Goal: Task Accomplishment & Management: Use online tool/utility

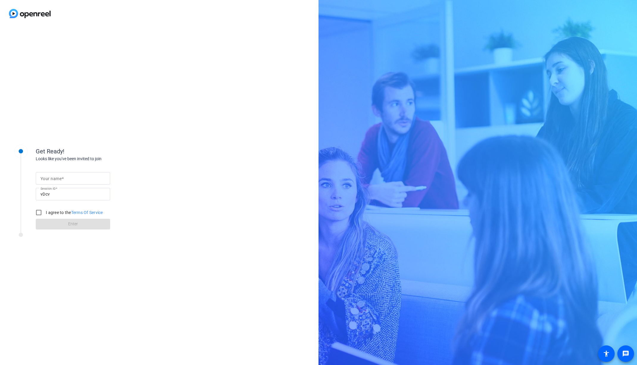
click at [58, 176] on mat-label "Your name" at bounding box center [50, 178] width 21 height 5
click at [58, 176] on input "Your name" at bounding box center [72, 178] width 65 height 7
type input "[PERSON_NAME]"
click at [38, 213] on input "I agree to the Terms Of Service" at bounding box center [39, 213] width 12 height 12
click at [55, 223] on form "Your name [PERSON_NAME] Session ID vDcv I agree to the Terms Of Service Enter" at bounding box center [73, 199] width 74 height 61
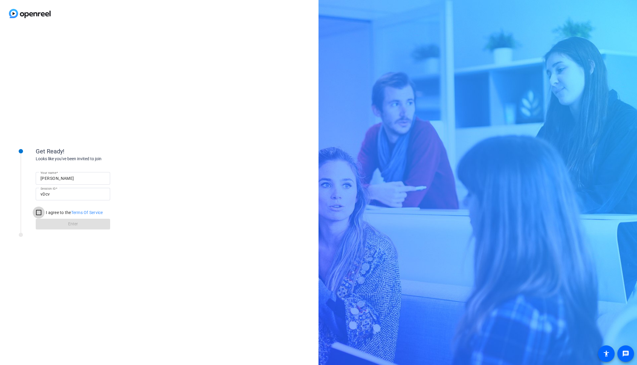
click at [39, 212] on input "I agree to the Terms Of Service" at bounding box center [39, 213] width 12 height 12
checkbox input "true"
click at [52, 222] on span at bounding box center [73, 224] width 74 height 14
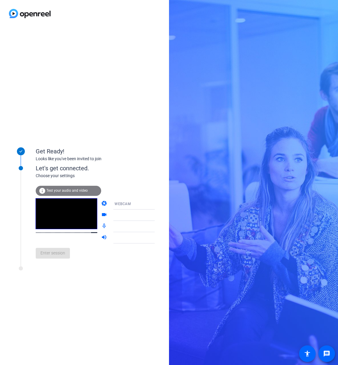
click at [158, 204] on div "Get Ready! Looks like you've been invited to join Let's get connected. Choose y…" at bounding box center [84, 196] width 169 height 338
click at [157, 205] on icon at bounding box center [160, 204] width 7 height 7
click at [137, 216] on mat-option "WEBCAM" at bounding box center [129, 216] width 51 height 12
click at [157, 215] on icon at bounding box center [160, 215] width 7 height 7
click at [162, 205] on div "Get Ready! Looks like you've been invited to join Let's get connected. Choose y…" at bounding box center [84, 196] width 169 height 338
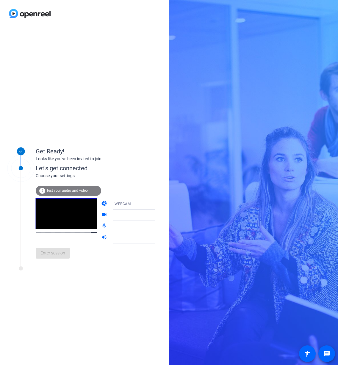
click at [157, 217] on icon at bounding box center [160, 215] width 7 height 7
click at [146, 238] on div "camera WEBCAM videocam Brio 101 (046d:094d) mic_none Default - Microphone (Yeti…" at bounding box center [133, 220] width 65 height 45
click at [157, 240] on icon at bounding box center [160, 237] width 7 height 7
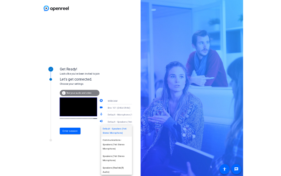
scroll to position [21, 0]
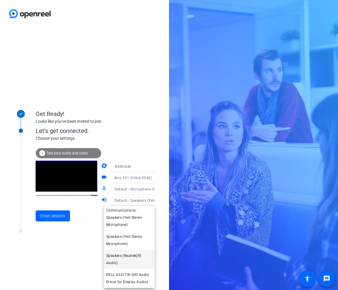
click at [114, 256] on span "Speakers (Realtek(R) Audio)" at bounding box center [129, 259] width 46 height 14
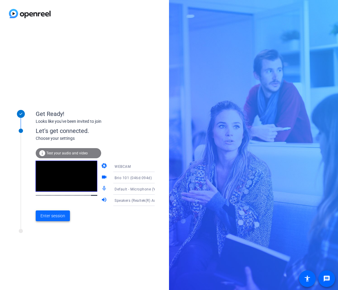
click at [44, 218] on span "Enter session" at bounding box center [52, 215] width 25 height 6
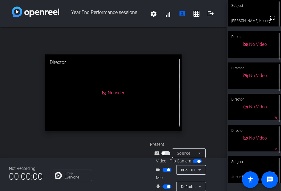
click at [165, 153] on span "button" at bounding box center [165, 153] width 9 height 4
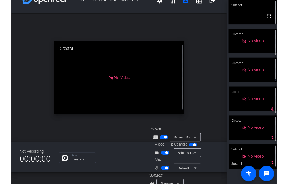
scroll to position [24, 0]
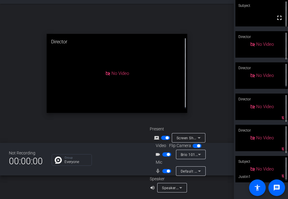
click at [207, 189] on div at bounding box center [207, 184] width 38 height 17
click at [164, 138] on span "button" at bounding box center [165, 138] width 9 height 4
click at [164, 138] on span "button" at bounding box center [163, 138] width 3 height 3
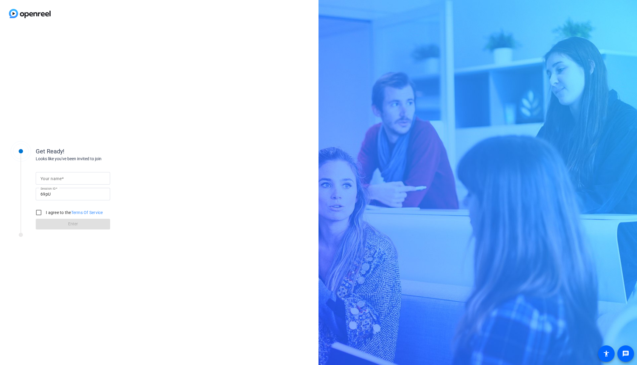
click at [95, 176] on input "Your name" at bounding box center [72, 178] width 65 height 7
type input "[PERSON_NAME]"
click at [42, 213] on input "I agree to the Terms Of Service" at bounding box center [39, 213] width 12 height 12
checkbox input "true"
click at [60, 222] on span at bounding box center [73, 224] width 74 height 14
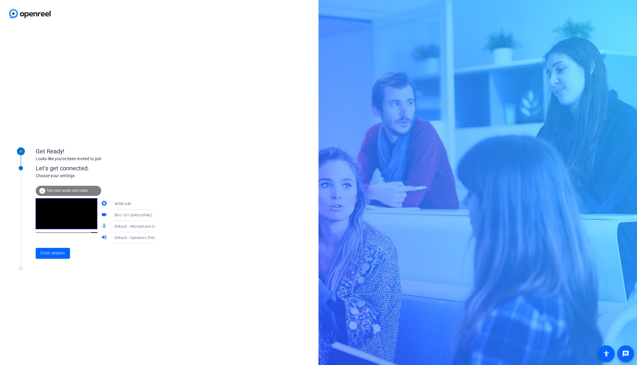
click at [118, 238] on span "Default - Speakers (Yeti Stereo Microphone)" at bounding box center [153, 237] width 76 height 5
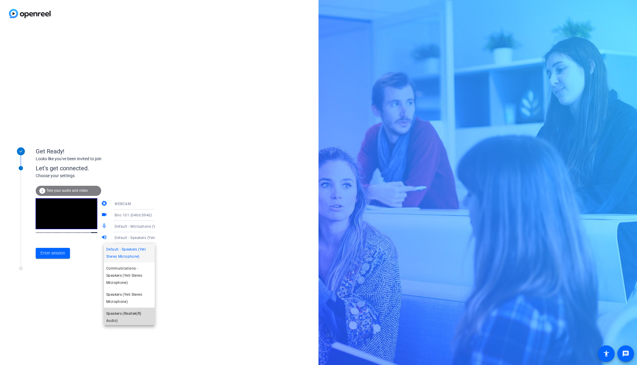
click at [134, 316] on span "Speakers (Realtek(R) Audio)" at bounding box center [129, 317] width 46 height 14
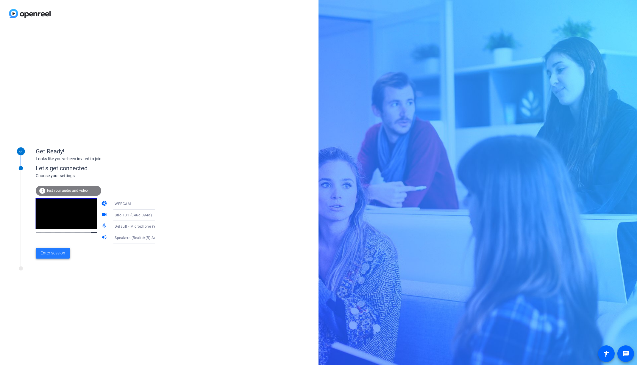
click at [59, 257] on span at bounding box center [53, 253] width 34 height 14
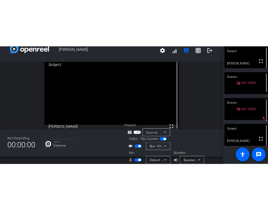
scroll to position [15, 0]
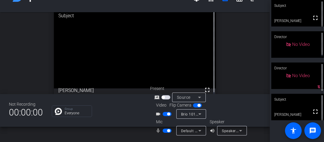
click at [198, 131] on icon at bounding box center [199, 130] width 7 height 7
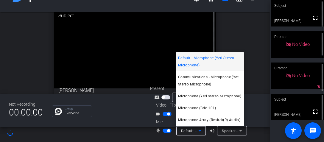
click at [253, 134] on div at bounding box center [162, 71] width 324 height 142
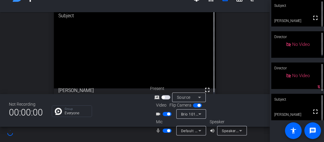
click at [240, 130] on icon at bounding box center [240, 130] width 7 height 7
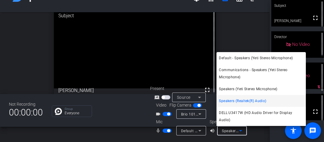
click at [255, 133] on div at bounding box center [162, 71] width 324 height 142
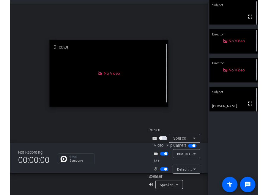
scroll to position [0, 0]
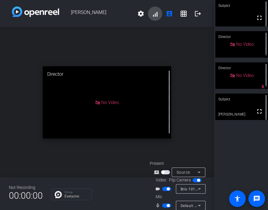
click at [154, 15] on span at bounding box center [155, 14] width 14 height 14
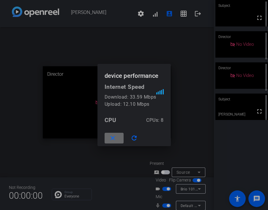
click at [115, 139] on mat-icon "close" at bounding box center [112, 138] width 7 height 7
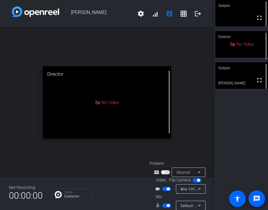
click at [2, 2] on div "Jessica settings signal_cellular_alt account_box grid_on logout" at bounding box center [107, 13] width 214 height 27
click at [165, 172] on span "button" at bounding box center [165, 173] width 9 height 4
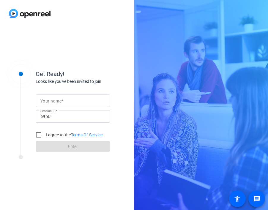
click at [86, 103] on input "Your name" at bounding box center [72, 100] width 65 height 7
type input "[PERSON_NAME]"
click at [39, 133] on input "I agree to the Terms Of Service" at bounding box center [39, 135] width 12 height 12
checkbox input "true"
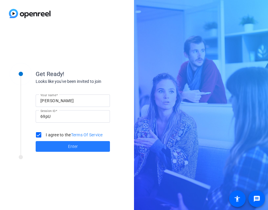
click at [50, 147] on span at bounding box center [73, 147] width 74 height 14
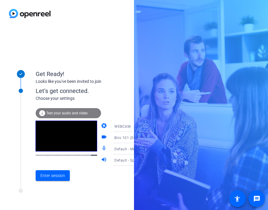
click at [268, 71] on div "Get Ready! Looks like you've been invited to join Let's get connected. Choose y…" at bounding box center [134, 105] width 268 height 210
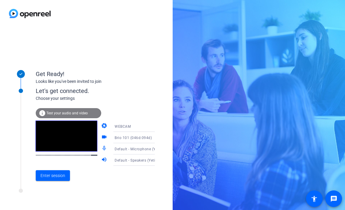
click at [157, 159] on icon at bounding box center [160, 160] width 7 height 7
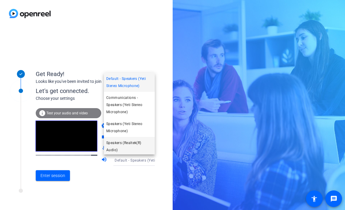
click at [134, 145] on span "Speakers (Realtek(R) Audio)" at bounding box center [129, 147] width 46 height 14
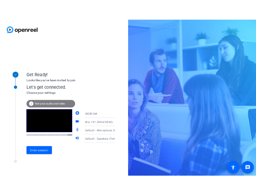
scroll to position [1, 0]
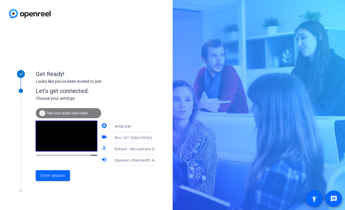
click at [157, 150] on icon at bounding box center [160, 149] width 7 height 7
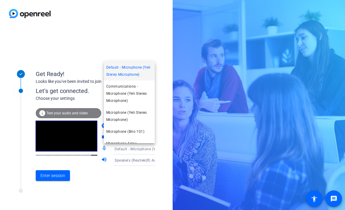
click at [60, 173] on div at bounding box center [172, 105] width 345 height 210
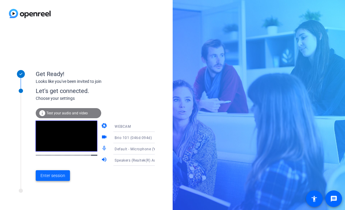
click at [62, 178] on span "Enter session" at bounding box center [52, 176] width 25 height 6
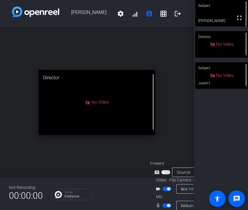
click at [165, 171] on span "button" at bounding box center [165, 173] width 9 height 4
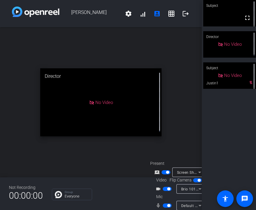
click at [162, 171] on span "button" at bounding box center [165, 173] width 9 height 4
click at [164, 171] on span "button" at bounding box center [165, 173] width 9 height 4
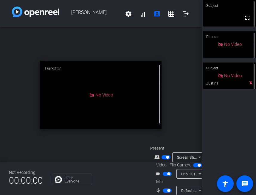
click at [166, 156] on span "button" at bounding box center [167, 157] width 3 height 3
click at [166, 155] on span "button" at bounding box center [165, 157] width 9 height 4
